Goal: Check status: Check status

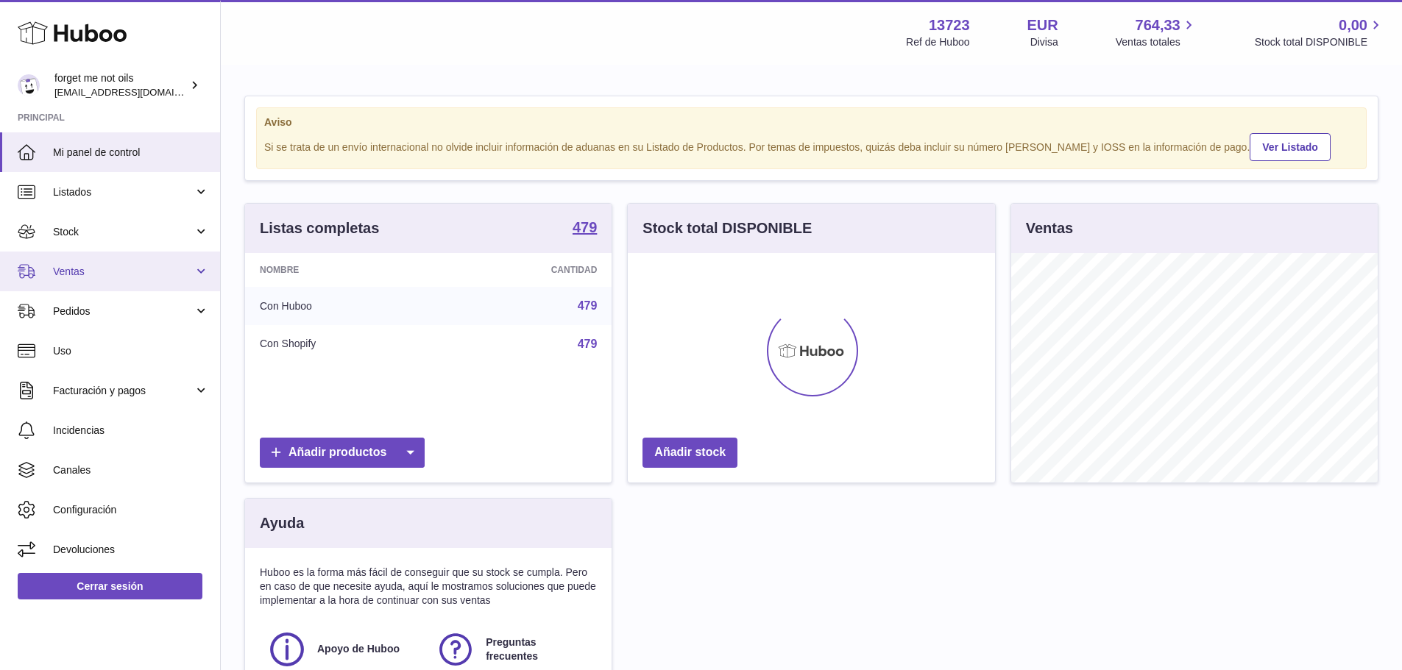
scroll to position [230, 367]
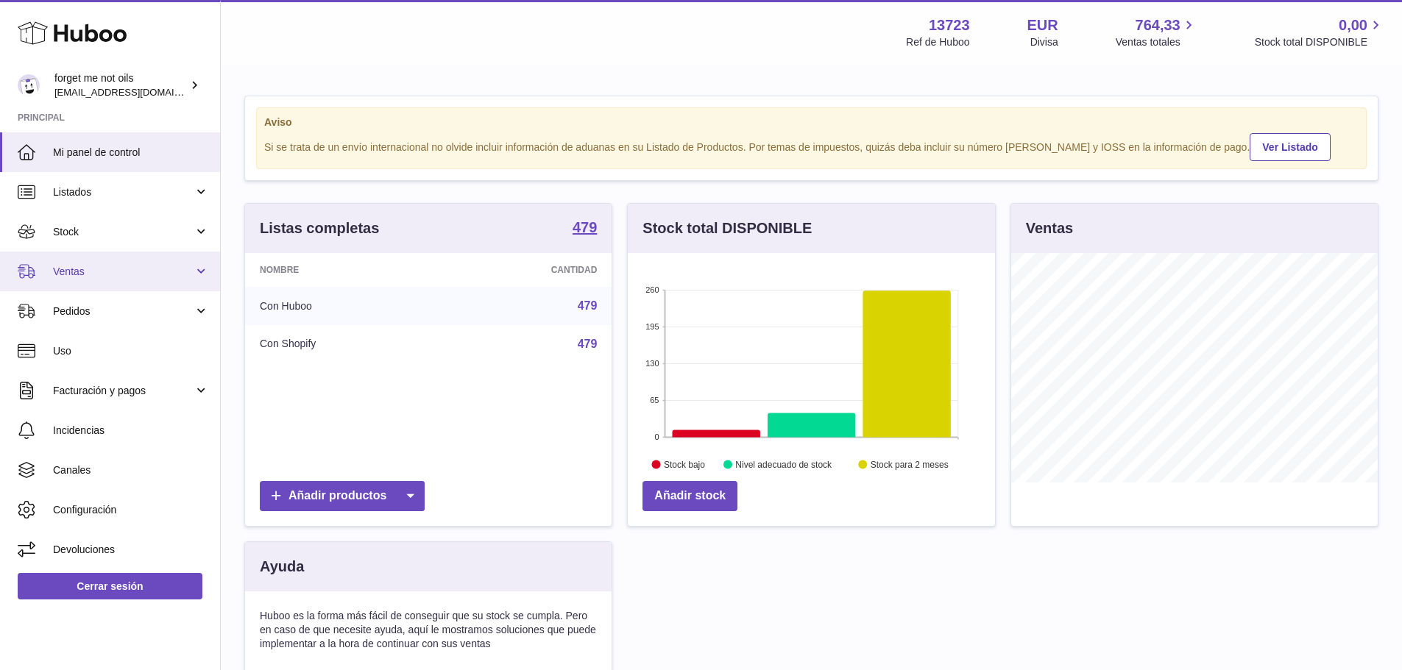
click at [116, 276] on span "Ventas" at bounding box center [123, 272] width 141 height 14
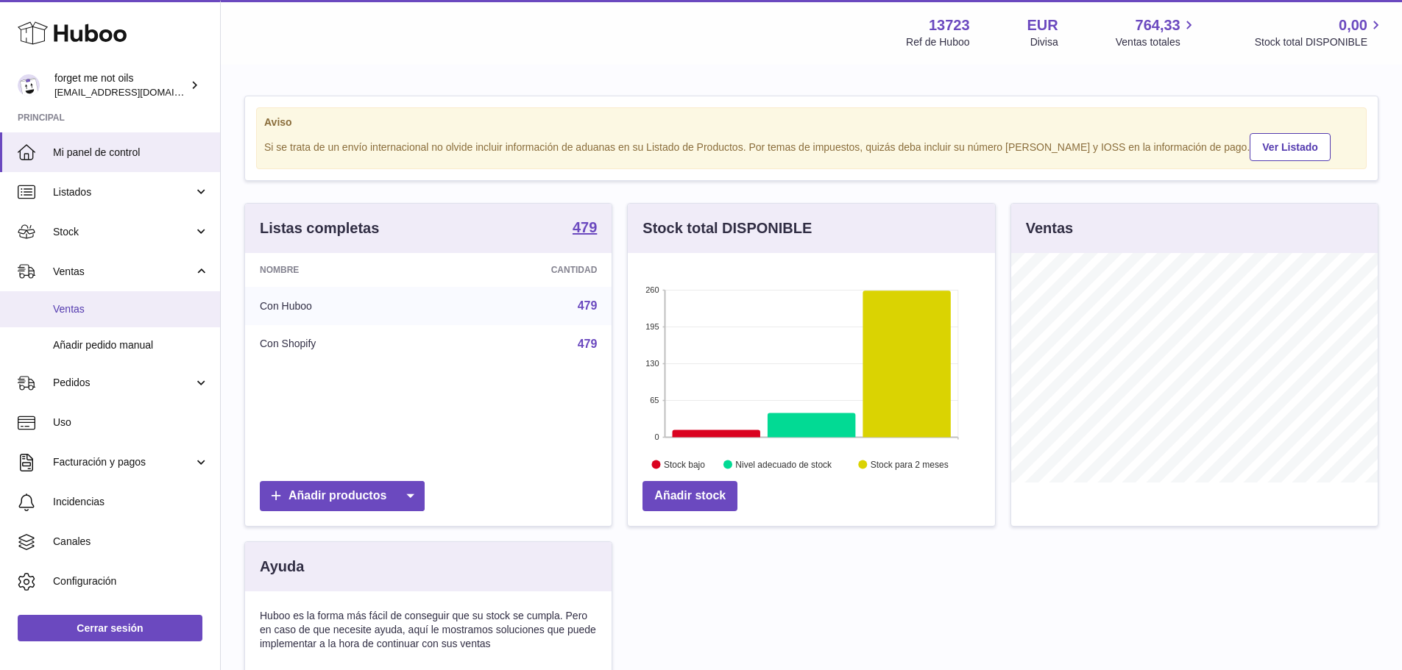
click at [112, 312] on span "Ventas" at bounding box center [131, 309] width 156 height 14
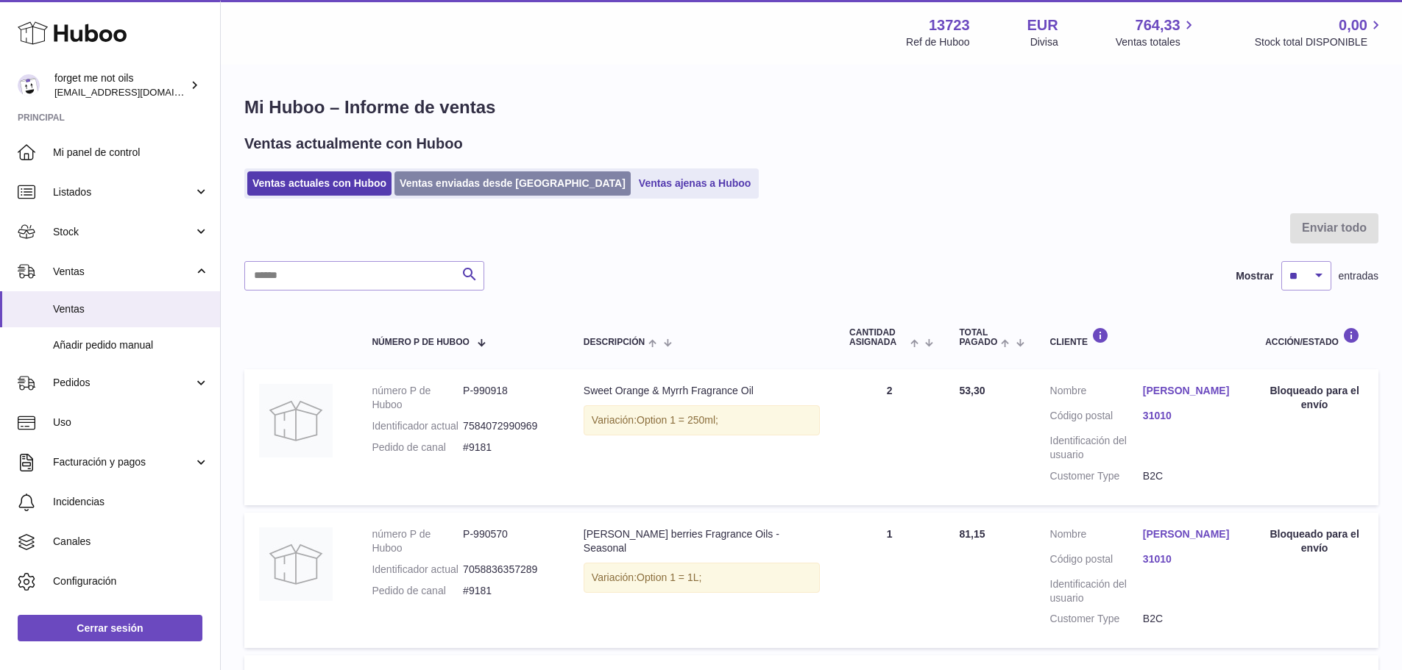
click at [448, 182] on link "Ventas enviadas desde Huboo" at bounding box center [512, 183] width 236 height 24
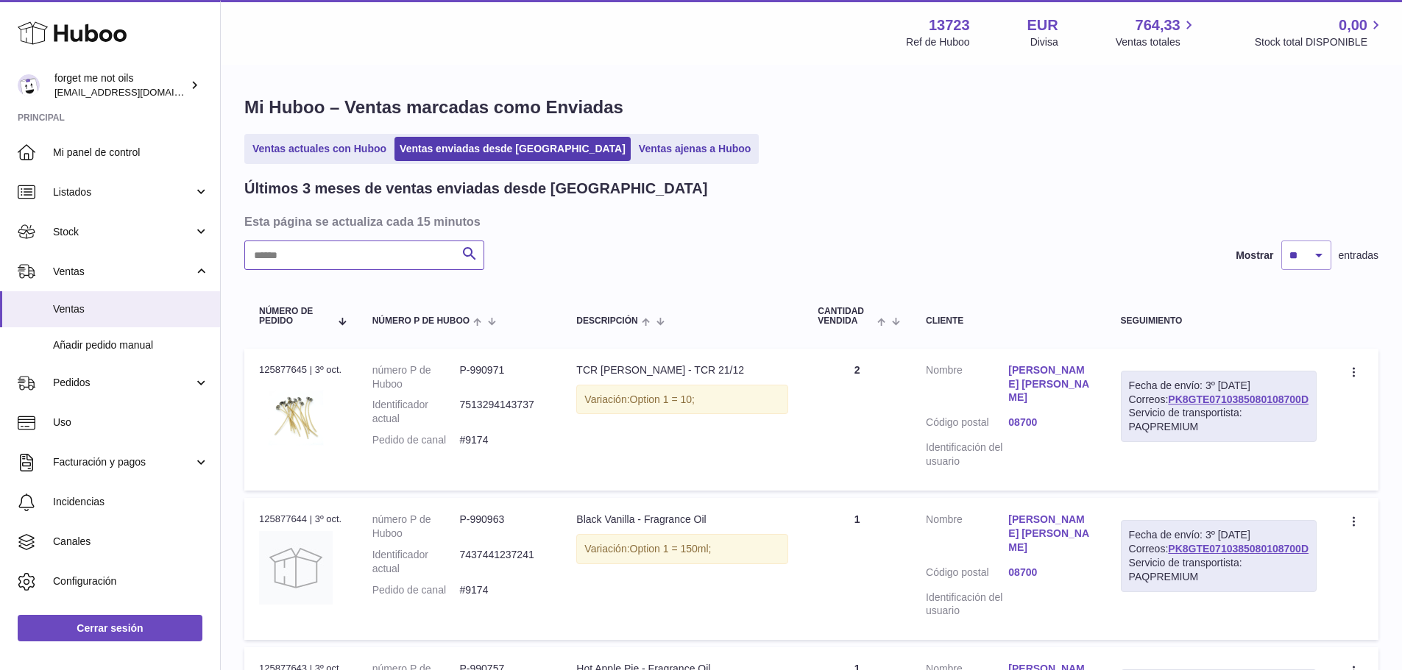
click at [379, 246] on input "text" at bounding box center [364, 255] width 240 height 29
paste input "*****"
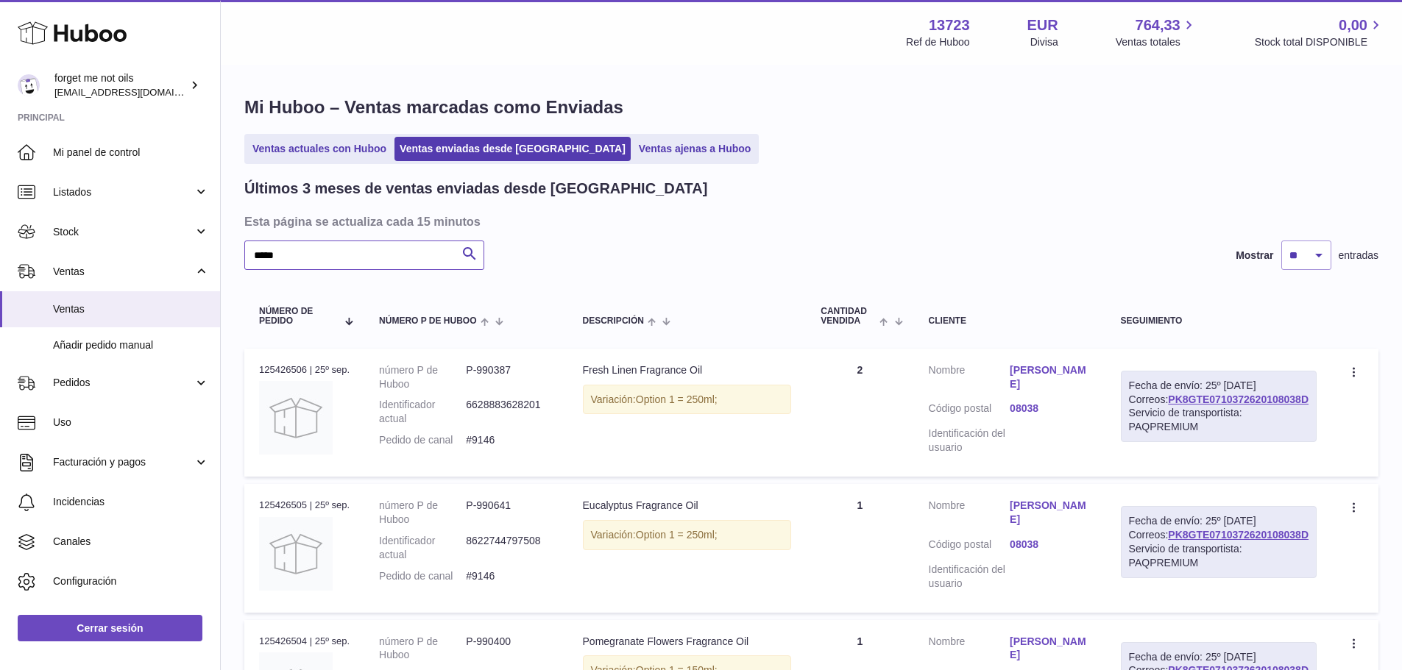
type input "*****"
click at [1063, 363] on link "Elodie Martin" at bounding box center [1050, 377] width 82 height 28
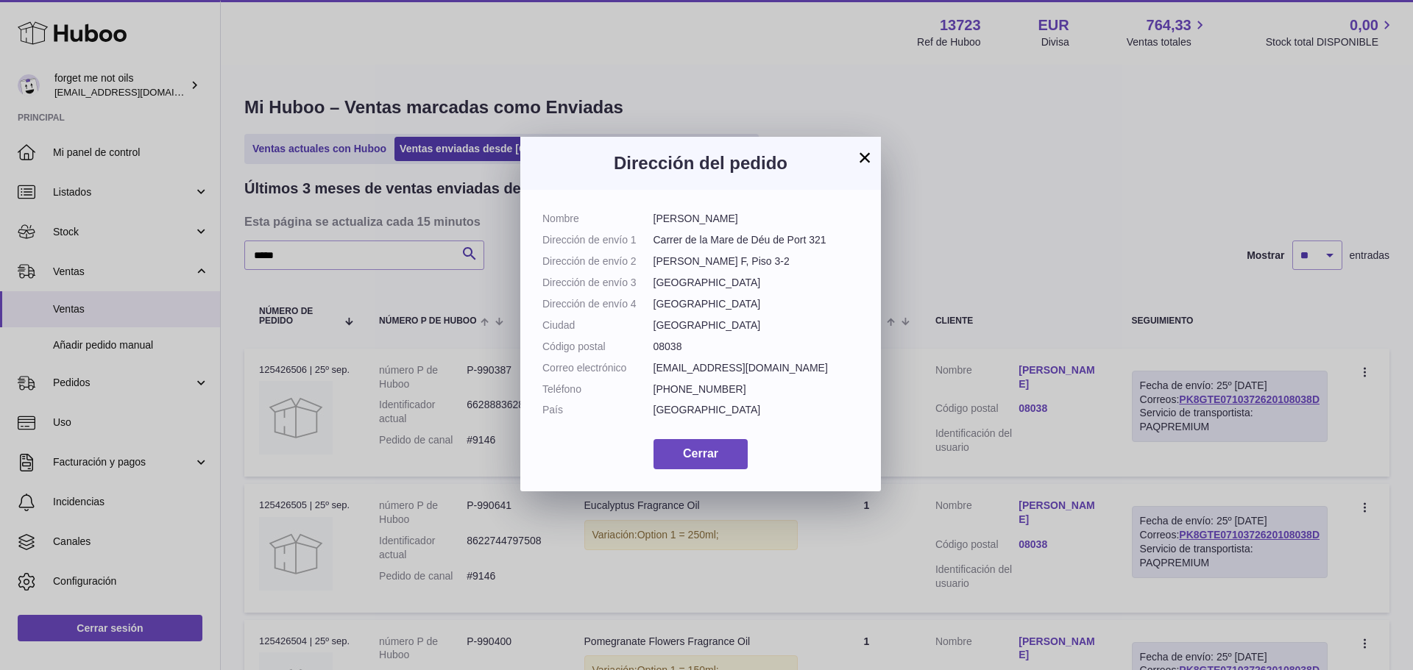
click at [869, 155] on button "×" at bounding box center [865, 158] width 18 height 18
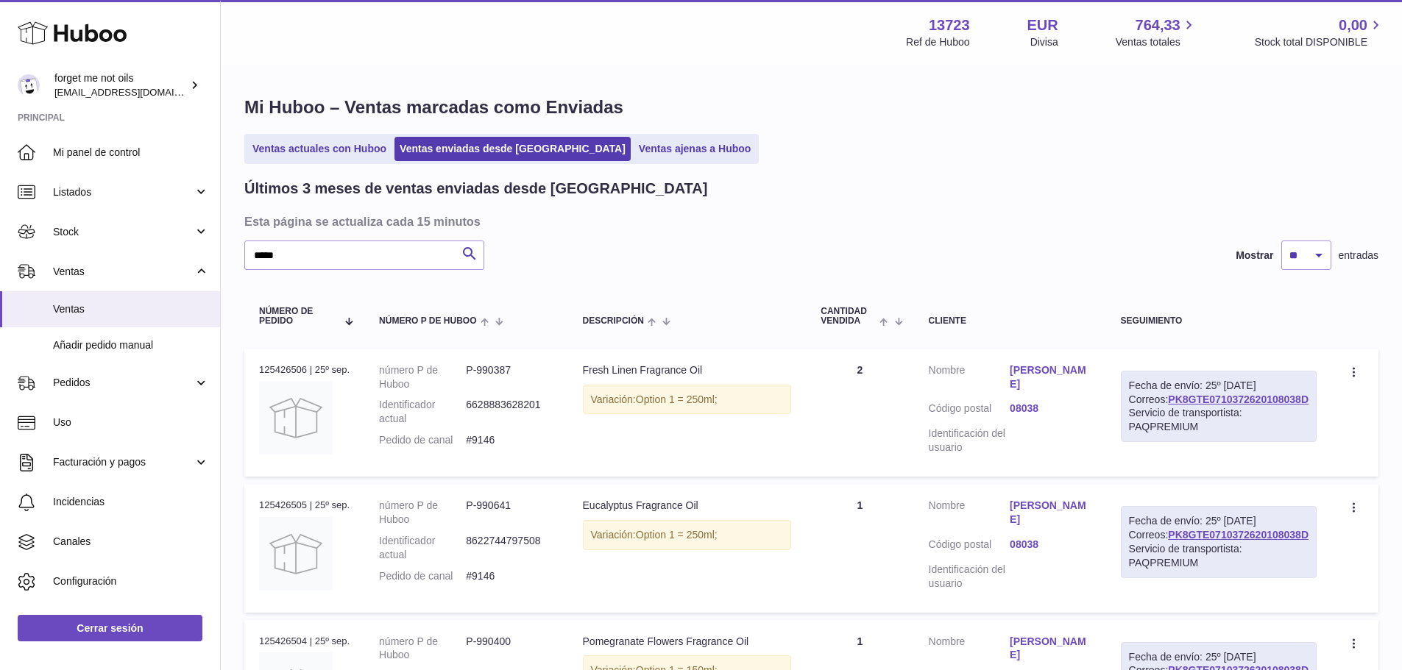
drag, startPoint x: 1310, startPoint y: 423, endPoint x: 1155, endPoint y: 428, distance: 155.3
click at [1155, 428] on td "Fecha de envío: 25º sep. 2025 Correos: PK8GTE0710372620108038D Servicio de tran…" at bounding box center [1218, 413] width 225 height 128
copy link "PK8GTE0710372620108038D"
click at [1057, 365] on link "Elodie Martin" at bounding box center [1050, 377] width 82 height 28
